Goal: Task Accomplishment & Management: Complete application form

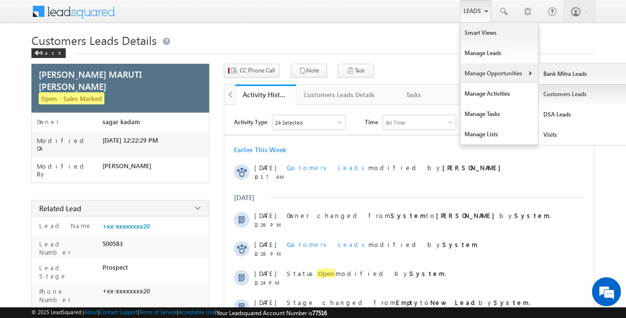
click at [554, 93] on link "Customers Leads" at bounding box center [583, 94] width 89 height 20
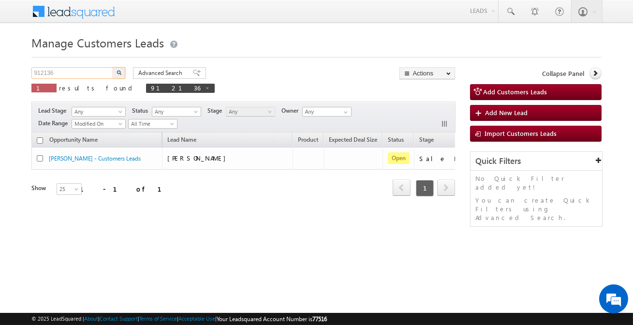
click at [106, 73] on input "912136" at bounding box center [72, 73] width 83 height 12
paste input "35518"
type input "935518"
click at [113, 67] on button "button" at bounding box center [119, 73] width 13 height 12
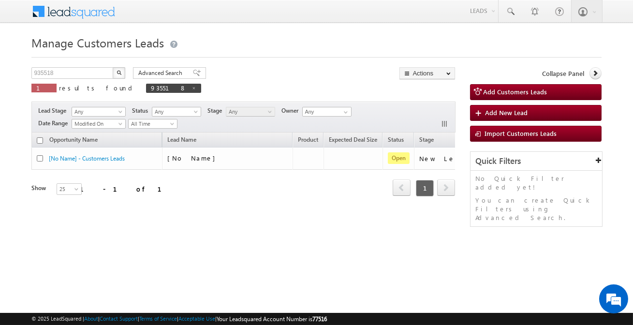
scroll to position [0, 81]
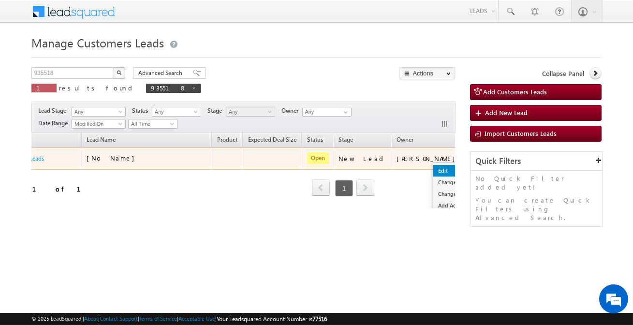
click at [433, 167] on link "Edit" at bounding box center [457, 171] width 48 height 12
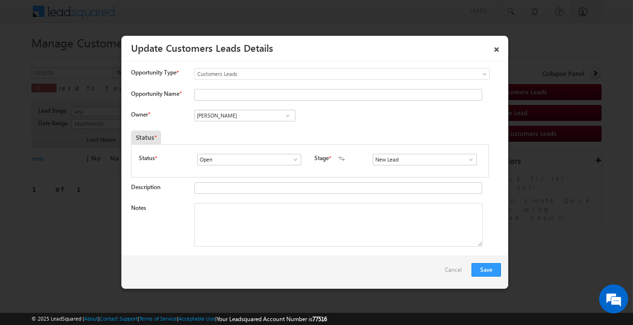
scroll to position [0, 0]
click at [280, 94] on input "Opportunity Name *" at bounding box center [338, 95] width 288 height 12
paste input "[PERSON_NAME]"
type input "[PERSON_NAME]"
click at [253, 116] on input "[PERSON_NAME]" at bounding box center [244, 116] width 101 height 12
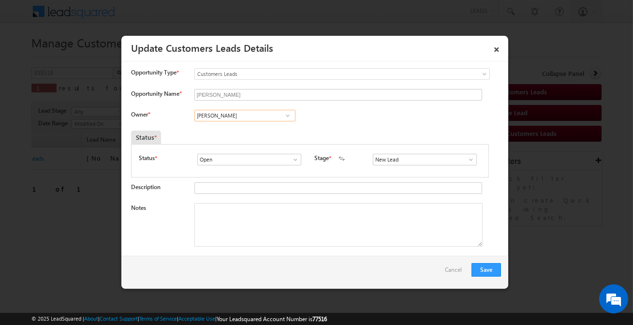
type input "[PERSON_NAME]"
click at [416, 157] on input "New Lead" at bounding box center [425, 160] width 104 height 12
click at [406, 169] on link "Sales Marked" at bounding box center [425, 170] width 104 height 11
type input "Sales Marked"
paste textarea "[PERSON_NAME]"
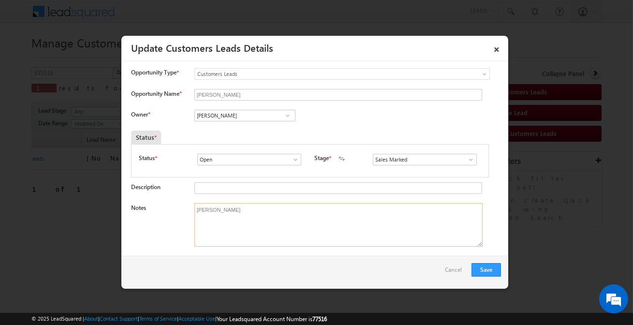
click at [346, 223] on textarea "[PERSON_NAME]" at bounding box center [338, 225] width 288 height 44
click at [325, 241] on textarea "[PERSON_NAME]" at bounding box center [338, 225] width 288 height 44
click at [324, 241] on textarea "[PERSON_NAME]" at bounding box center [338, 225] width 288 height 44
paste textarea "[PERSON_NAME] / Construction / 5 lakh / Customer is Self Employed and Salaried …"
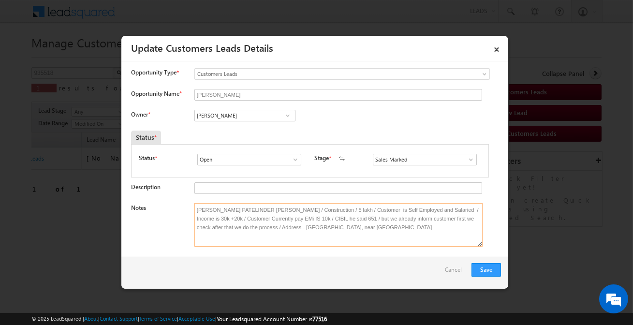
click at [324, 241] on textarea "[PERSON_NAME] PATELINDER [PERSON_NAME] / Construction / 5 lakh / Customer is Se…" at bounding box center [338, 225] width 288 height 44
paste textarea
click at [324, 241] on textarea "[PERSON_NAME] PATELINDER [PERSON_NAME] / Construction / 5 lakh / Customer is Se…" at bounding box center [338, 225] width 288 height 44
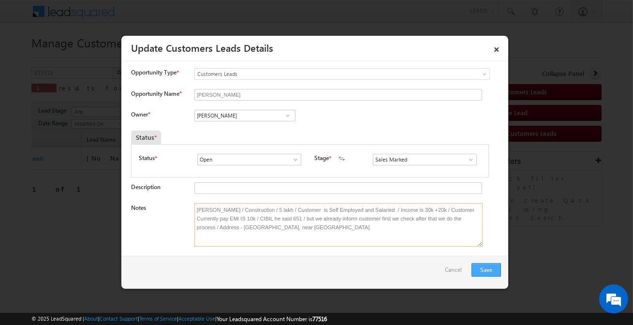
type textarea "[PERSON_NAME] / Construction / 5 lakh / Customer is Self Employed and Salaried …"
click at [494, 270] on button "Save" at bounding box center [487, 270] width 30 height 14
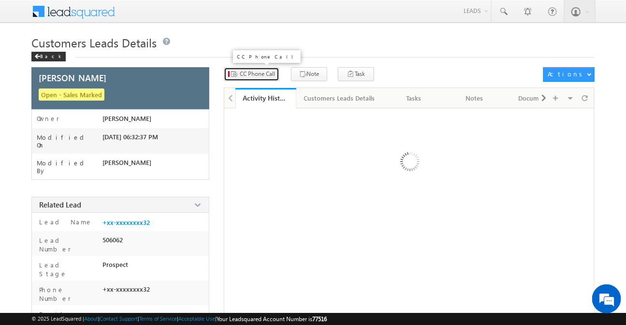
click at [252, 70] on span "CC Phone Call" at bounding box center [257, 74] width 35 height 9
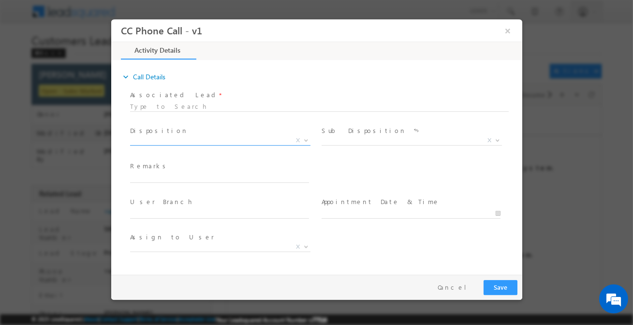
click at [200, 139] on span "X" at bounding box center [220, 141] width 180 height 10
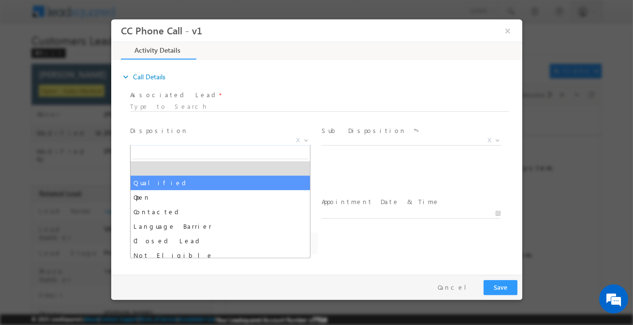
select select "Qualified"
select select "Rose.Shyse+sgrl@leadsquared.com"
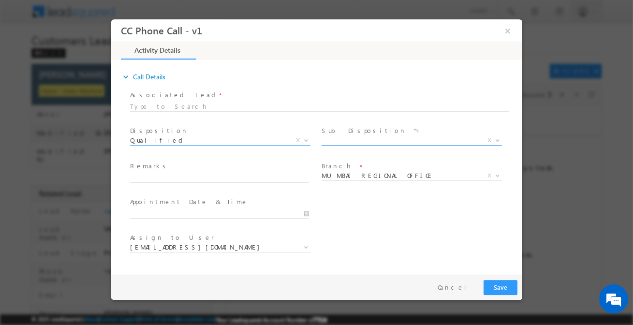
click at [373, 145] on span "Sale Marked X" at bounding box center [415, 142] width 188 height 12
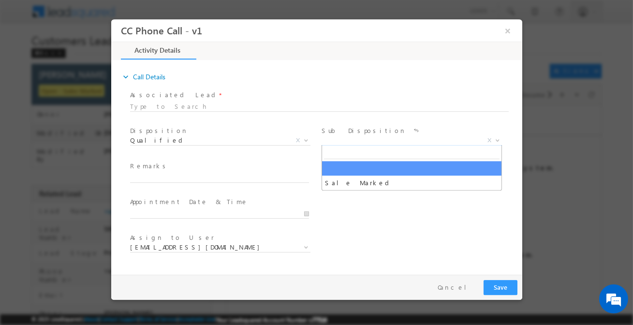
click at [367, 136] on span "X" at bounding box center [411, 141] width 180 height 10
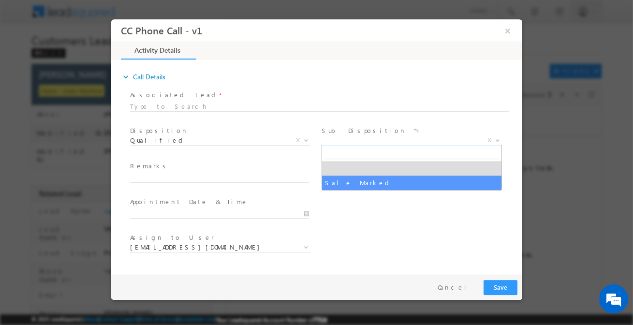
select select "Sale Marked"
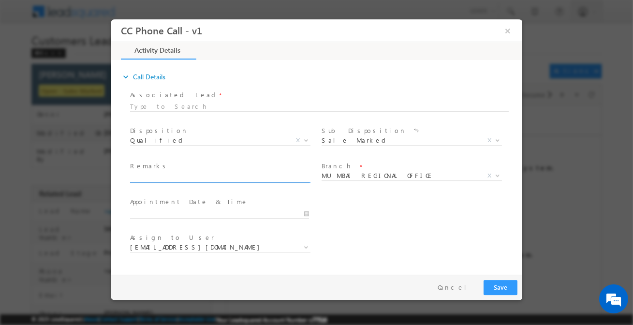
click at [265, 174] on input "text" at bounding box center [219, 178] width 179 height 10
paste input "INDER PATEL / Construction / 5 lakh / Customer is Self Employed and Salaried / …"
type input "INDER PATEL / Construction / 5 lakh / Customer is Self Employed and Salaried / …"
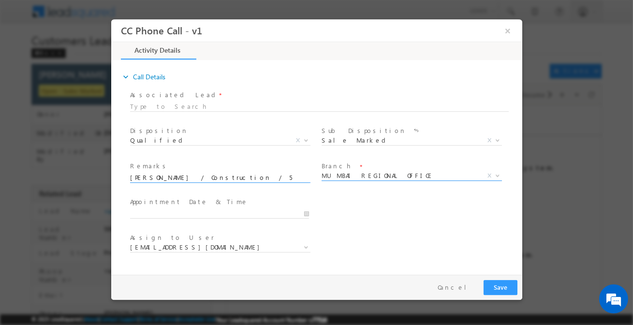
click at [358, 176] on span "MUMBAI REGIONAL OFFICE" at bounding box center [399, 175] width 157 height 9
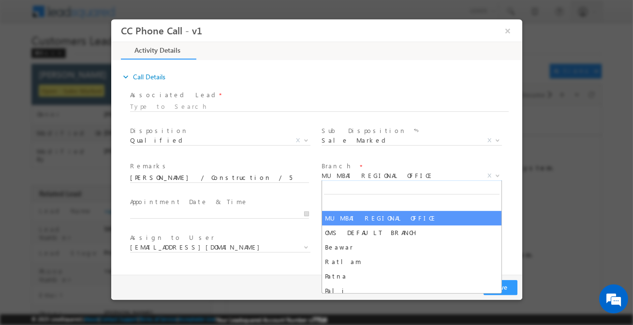
type input "i"
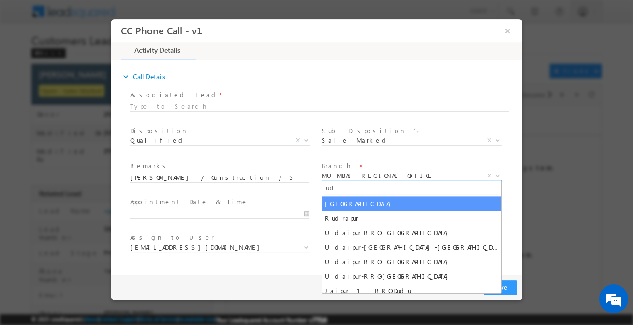
type input "uda"
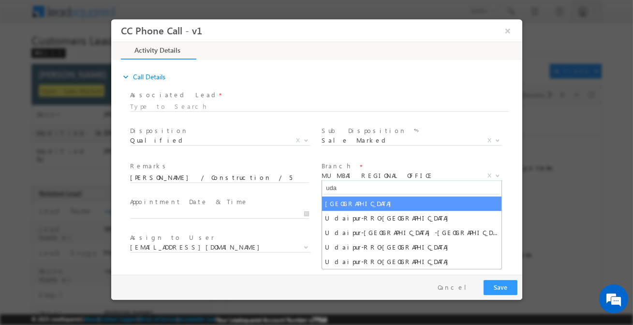
select select "[GEOGRAPHIC_DATA]"
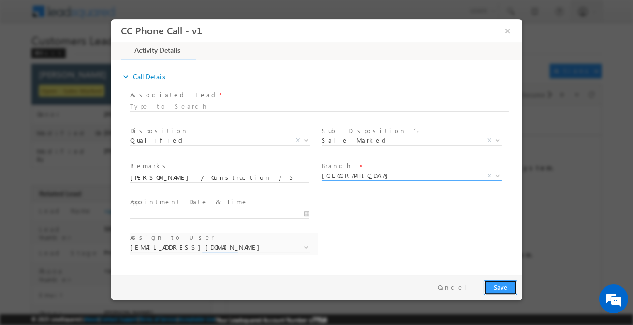
click at [503, 290] on button "Save" at bounding box center [500, 287] width 34 height 15
select select "[EMAIL_ADDRESS][DOMAIN_NAME]"
